Goal: Transaction & Acquisition: Purchase product/service

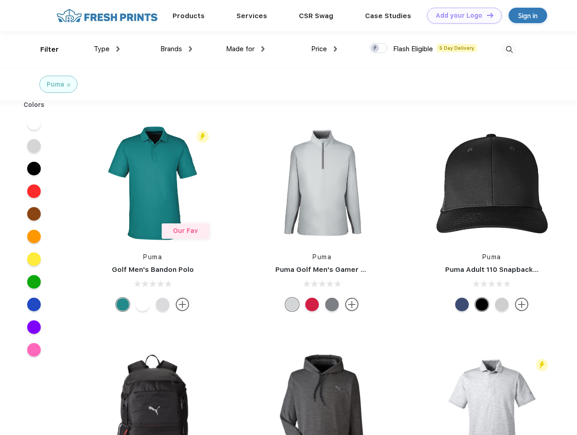
click at [461, 15] on link "Add your Logo Design Tool" at bounding box center [464, 16] width 75 height 16
click at [0, 0] on div "Design Tool" at bounding box center [0, 0] width 0 height 0
click at [486, 15] on link "Add your Logo Design Tool" at bounding box center [464, 16] width 75 height 16
click at [43, 49] on div "Filter" at bounding box center [49, 49] width 19 height 10
click at [107, 49] on span "Type" at bounding box center [102, 49] width 16 height 8
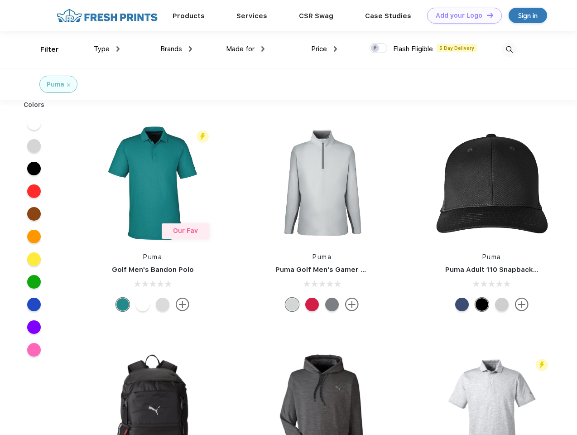
click at [176, 49] on span "Brands" at bounding box center [171, 49] width 22 height 8
click at [246, 49] on span "Made for" at bounding box center [240, 49] width 29 height 8
click at [324, 49] on span "Price" at bounding box center [319, 49] width 16 height 8
click at [379, 48] on div at bounding box center [379, 48] width 18 height 10
click at [376, 48] on input "checkbox" at bounding box center [373, 46] width 6 height 6
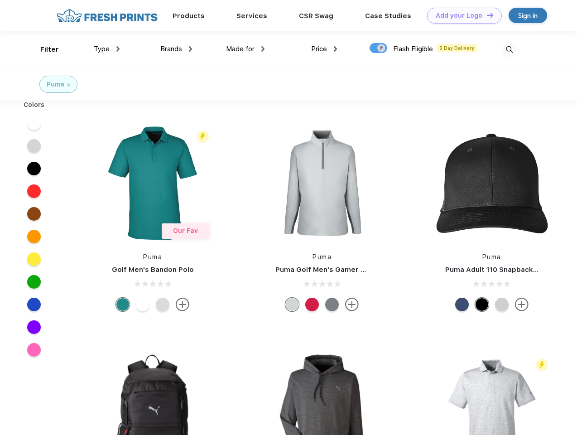
click at [509, 49] on img at bounding box center [509, 49] width 15 height 15
